Goal: Find specific page/section: Find specific page/section

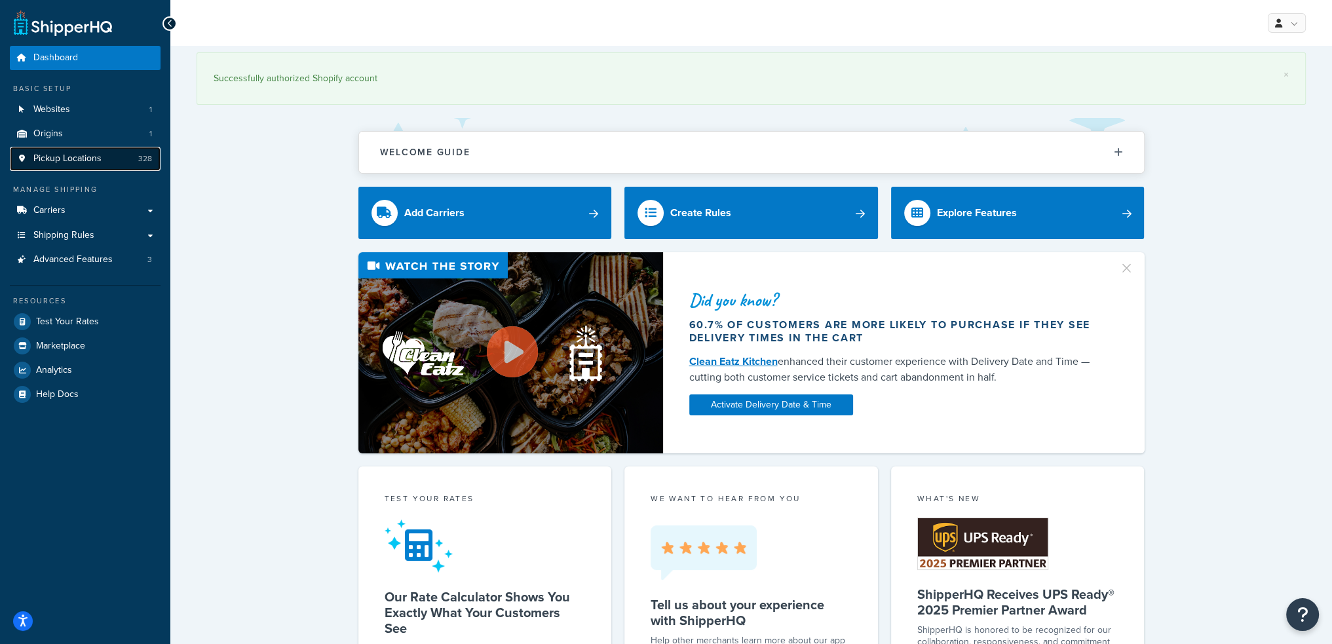
click at [76, 167] on link "Pickup Locations 328" at bounding box center [85, 159] width 151 height 24
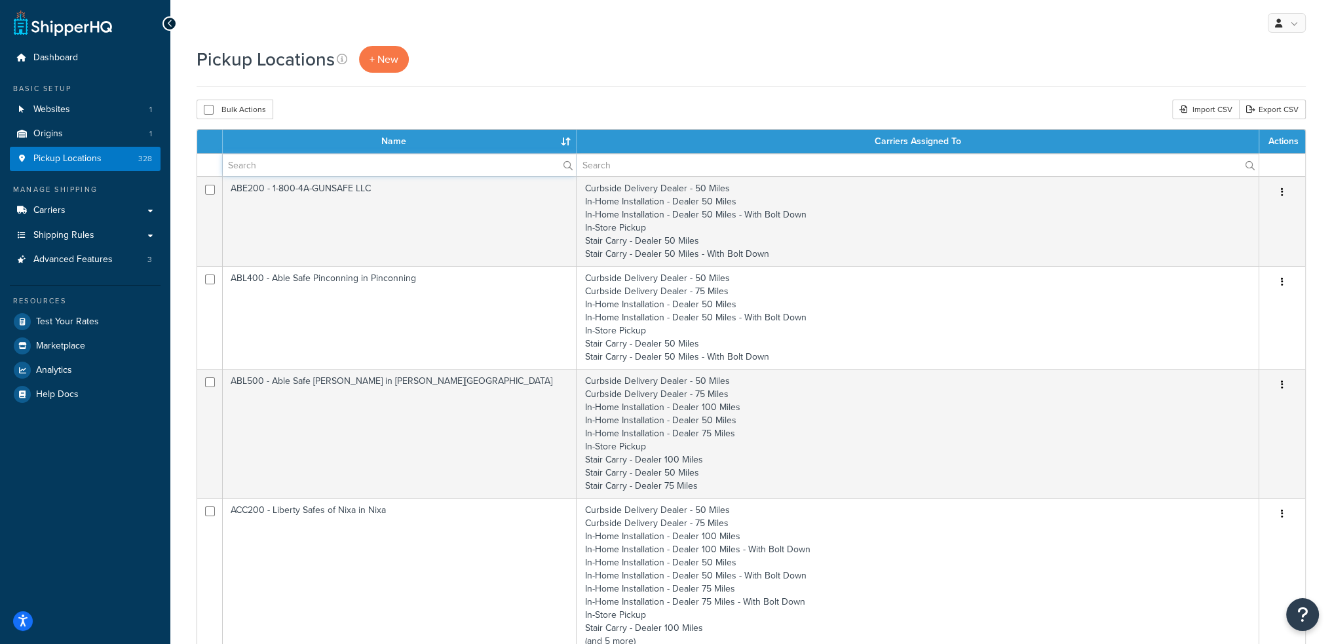
drag, startPoint x: 0, startPoint y: 0, endPoint x: 243, endPoint y: 163, distance: 292.7
click at [243, 163] on input "text" at bounding box center [399, 165] width 353 height 22
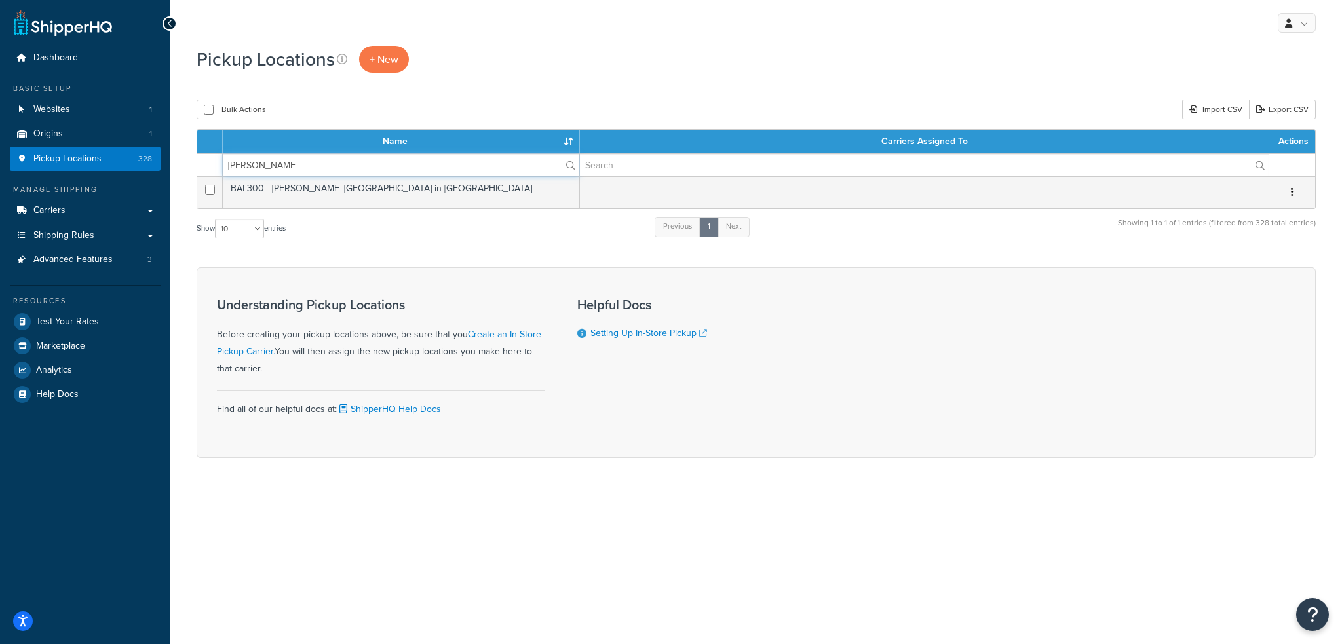
click at [0, 138] on div "Dashboard Basic Setup Websites 1 Origins 1 Pickup Locations 328 Manage Shipping…" at bounding box center [671, 322] width 1342 height 644
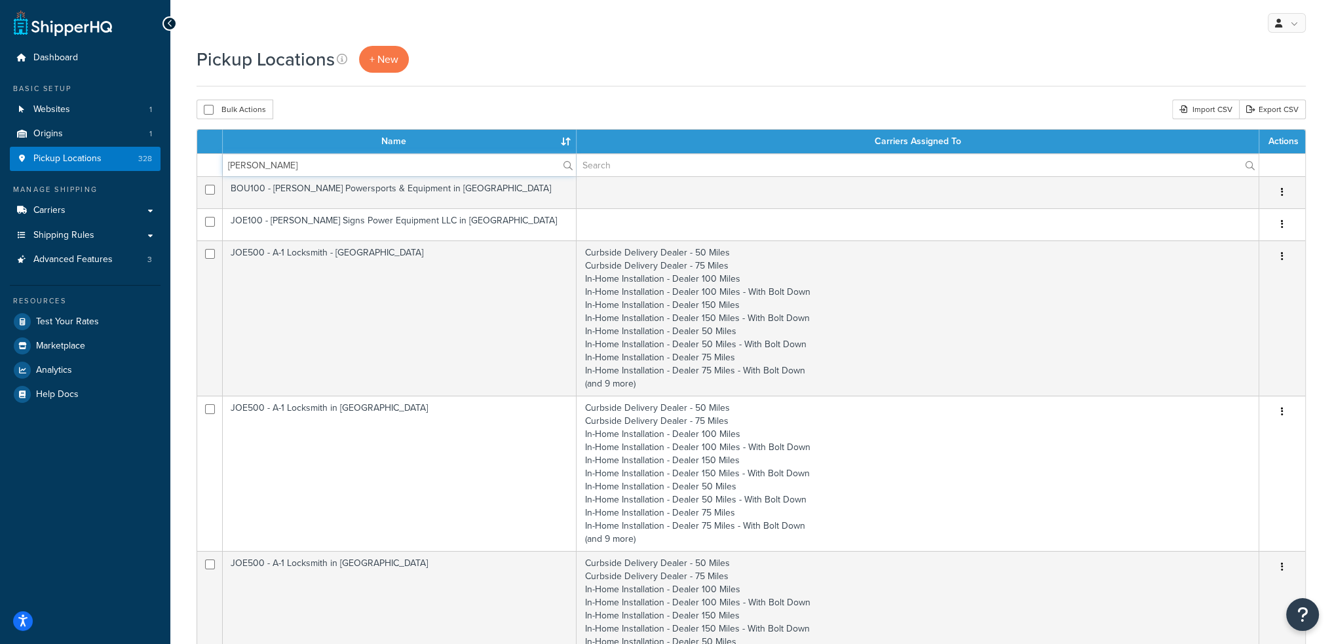
drag, startPoint x: 265, startPoint y: 164, endPoint x: 90, endPoint y: 151, distance: 174.8
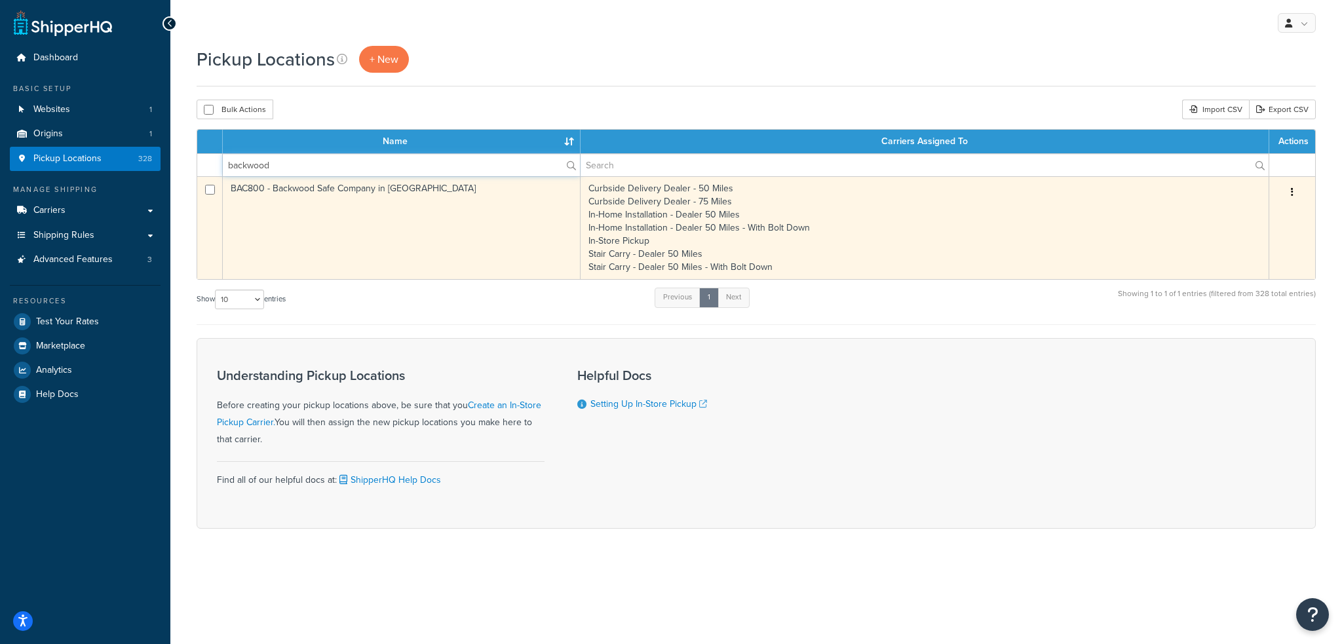
type input "backwood"
click at [336, 191] on td "BAC800 - Backwood Safe Company in [GEOGRAPHIC_DATA]" at bounding box center [402, 227] width 358 height 103
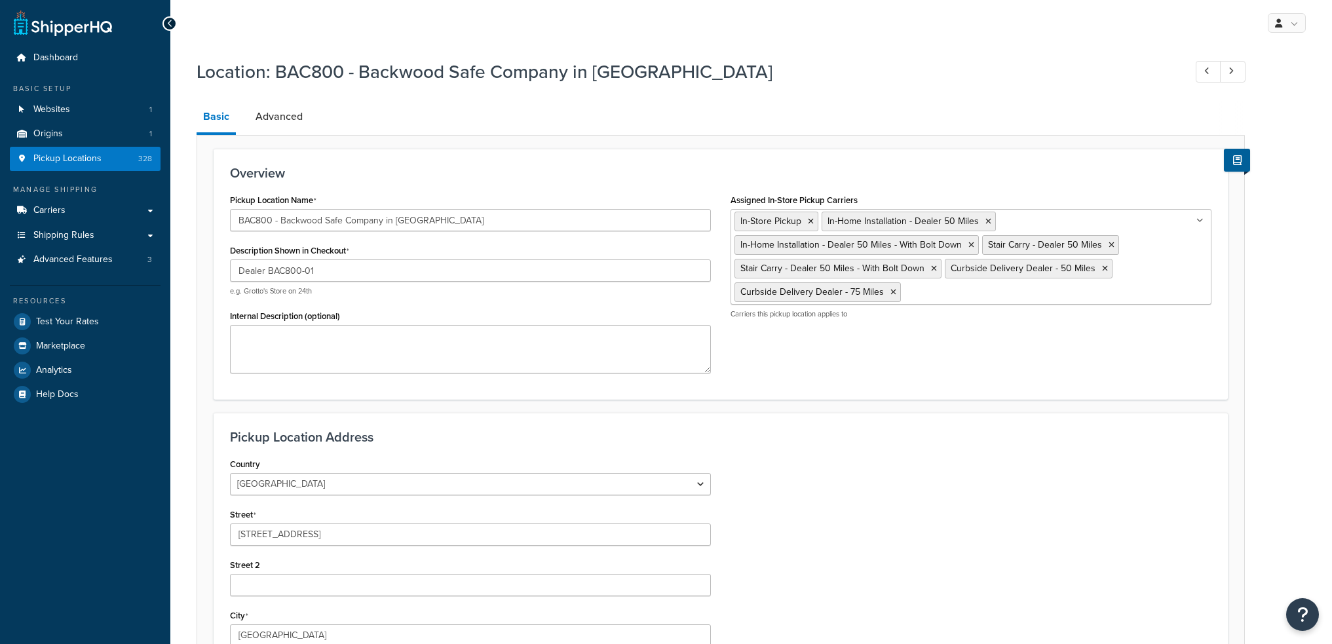
select select "38"
